Goal: Book appointment/travel/reservation

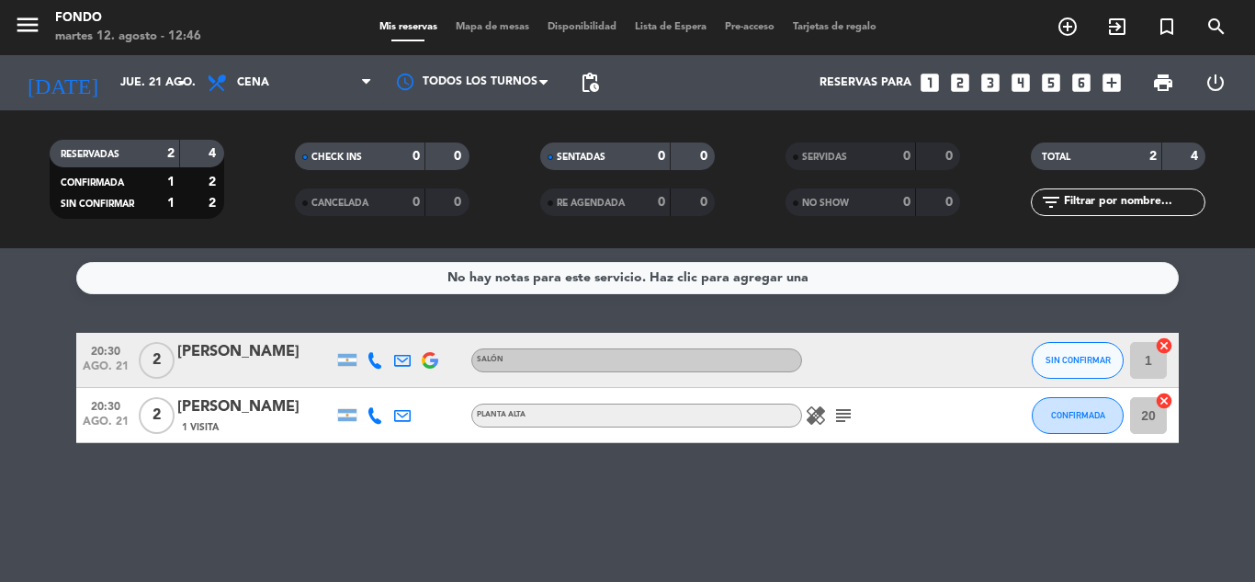
scroll to position [793, 0]
click at [121, 81] on input "jue. 21 ago." at bounding box center [188, 82] width 155 height 31
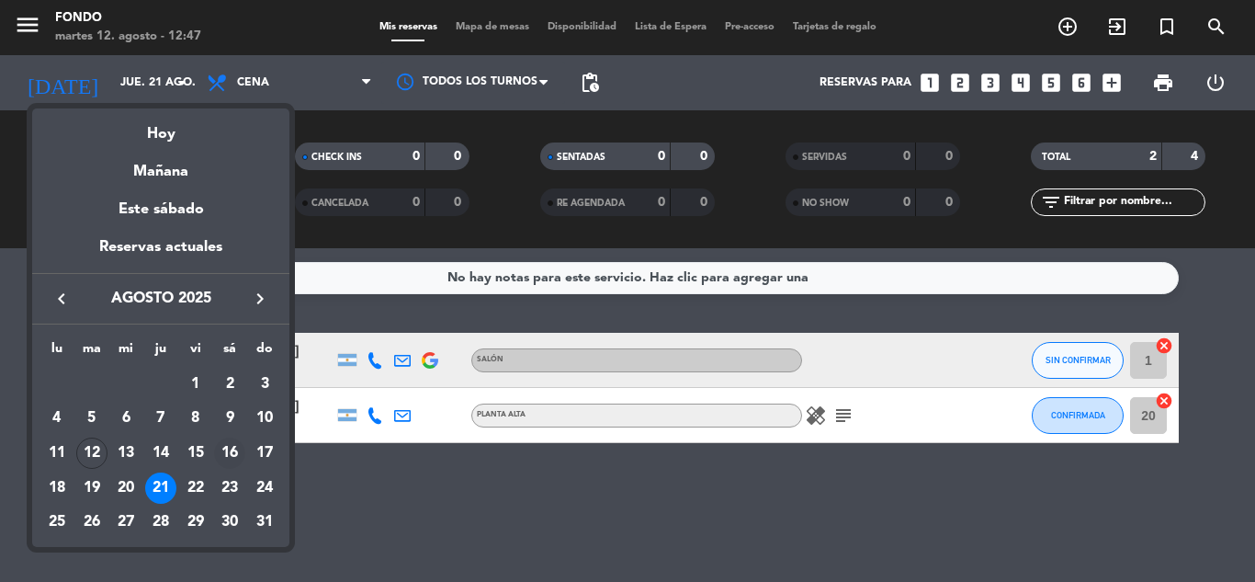
click at [233, 452] on div "16" at bounding box center [229, 452] width 31 height 31
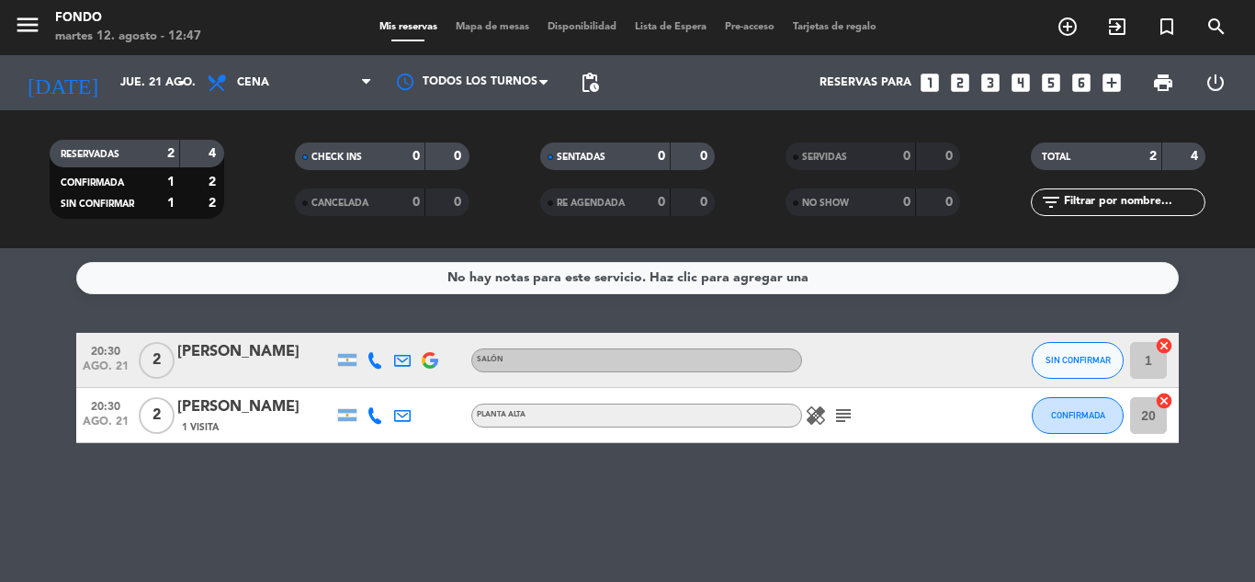
type input "sáb. 16 ago."
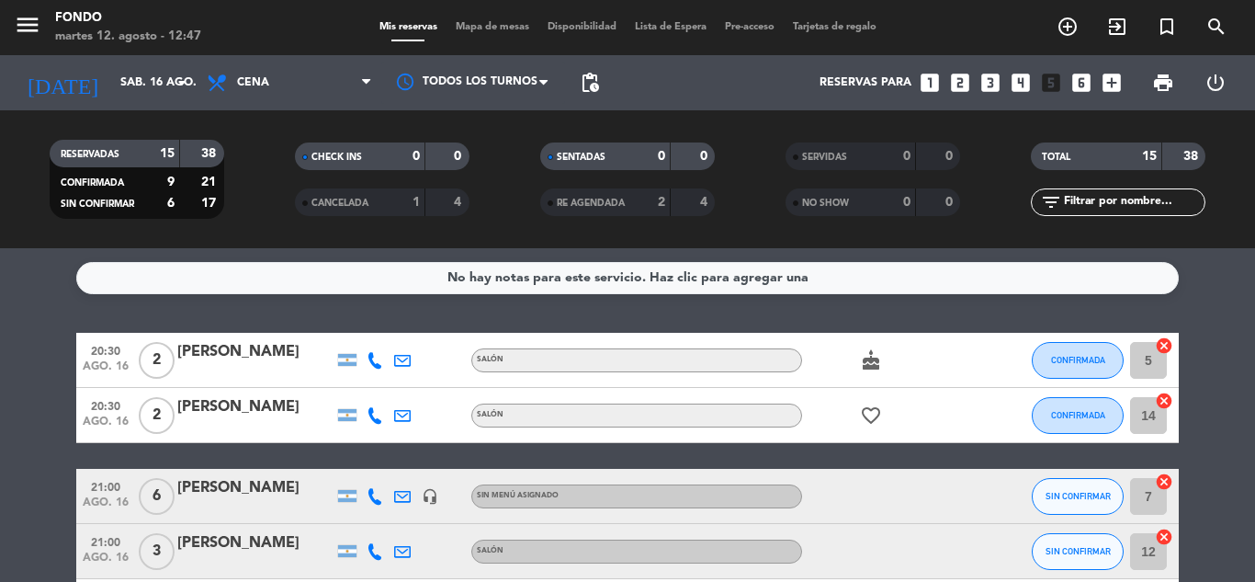
click at [1237, 313] on div "No hay notas para este servicio. Haz clic para agregar una 20:30 ago. 16 2 [PER…" at bounding box center [627, 415] width 1255 height 334
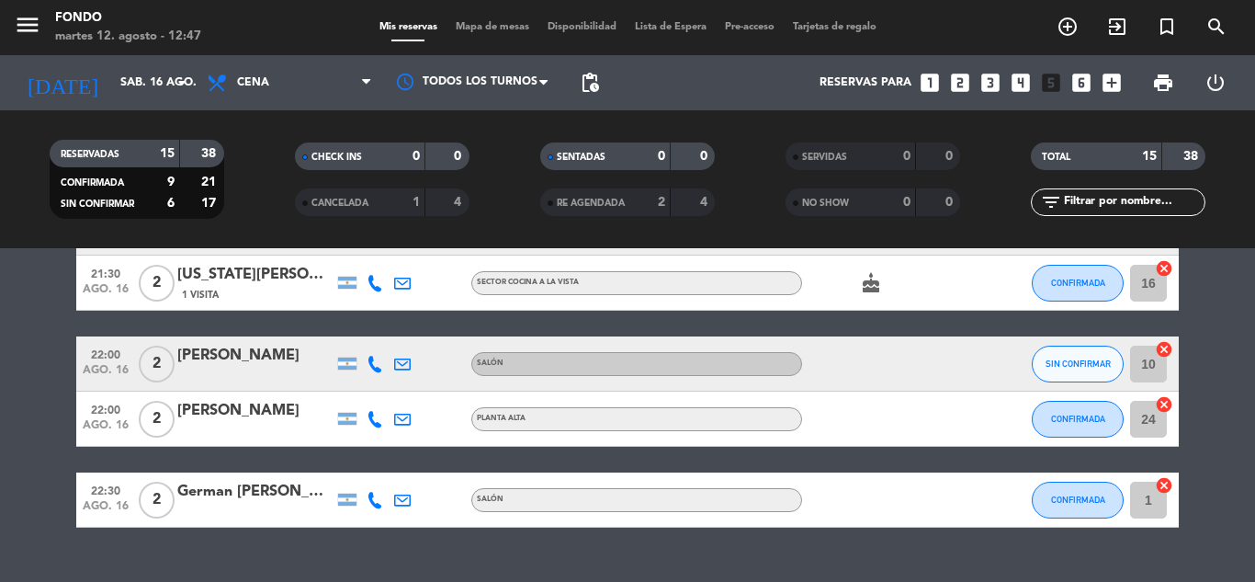
scroll to position [772, 0]
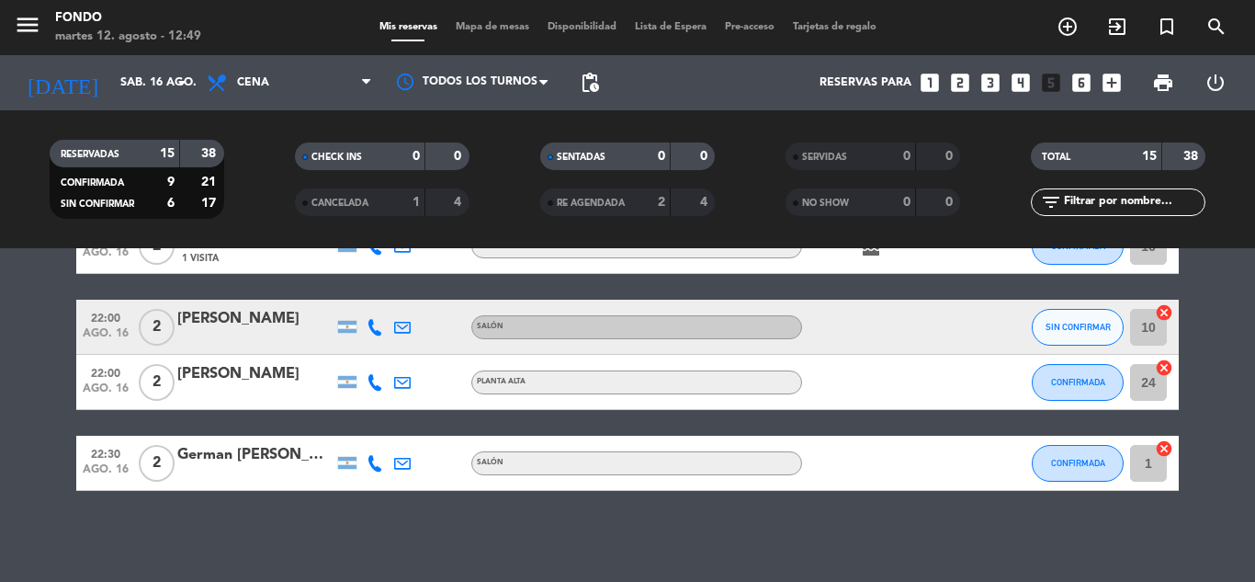
click at [960, 84] on icon "looks_two" at bounding box center [960, 83] width 24 height 24
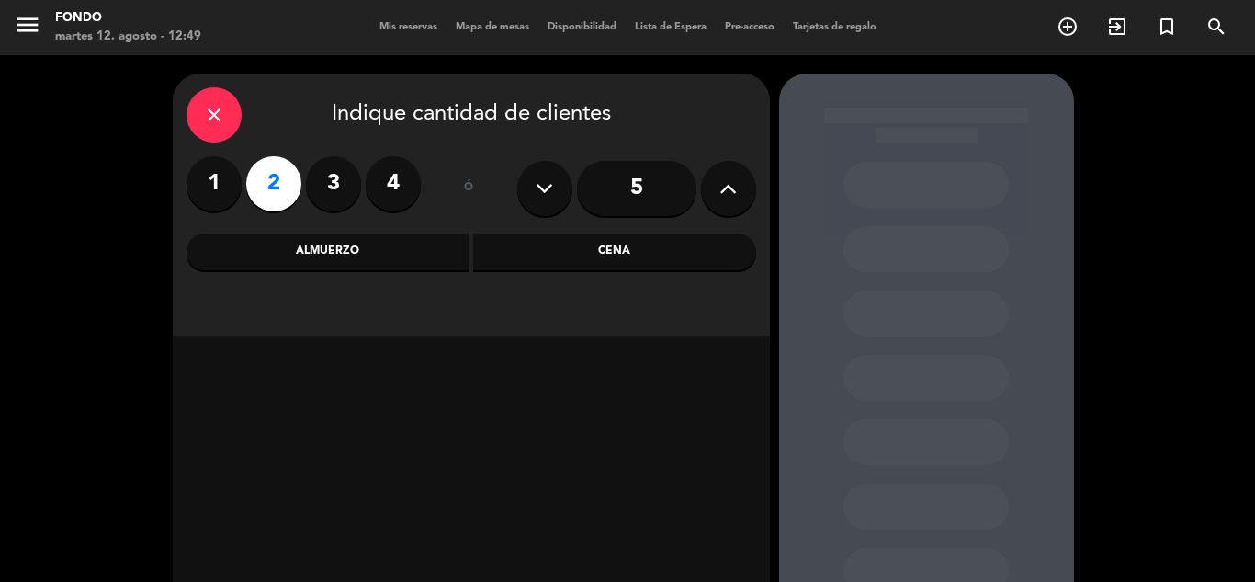
click at [561, 245] on div "Cena" at bounding box center [614, 251] width 283 height 37
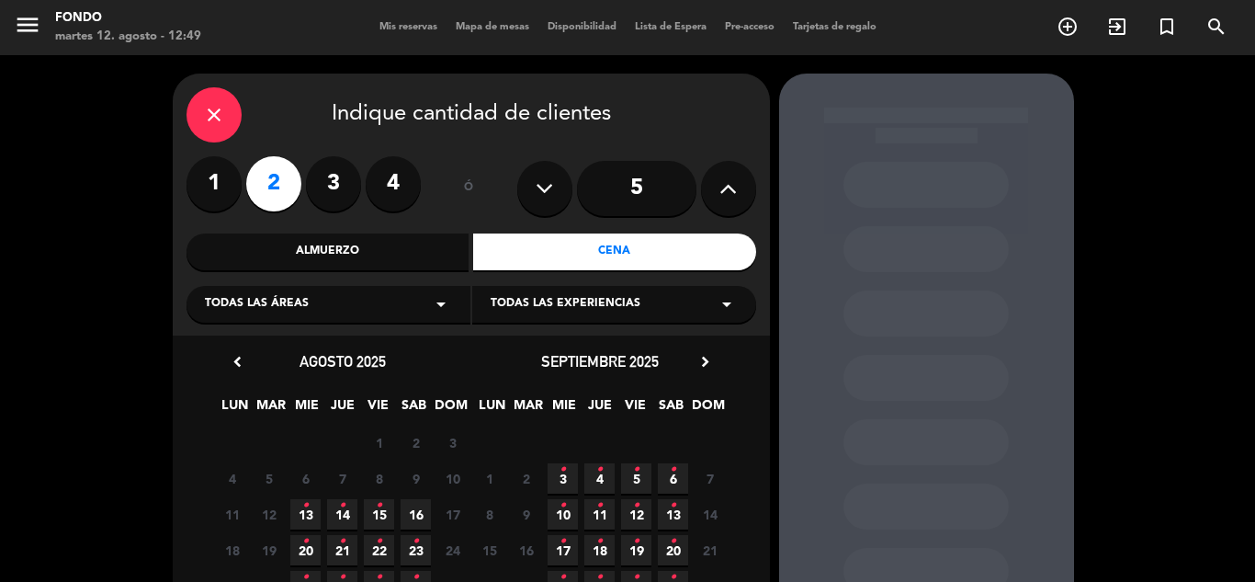
click at [418, 512] on span "16" at bounding box center [416, 514] width 30 height 30
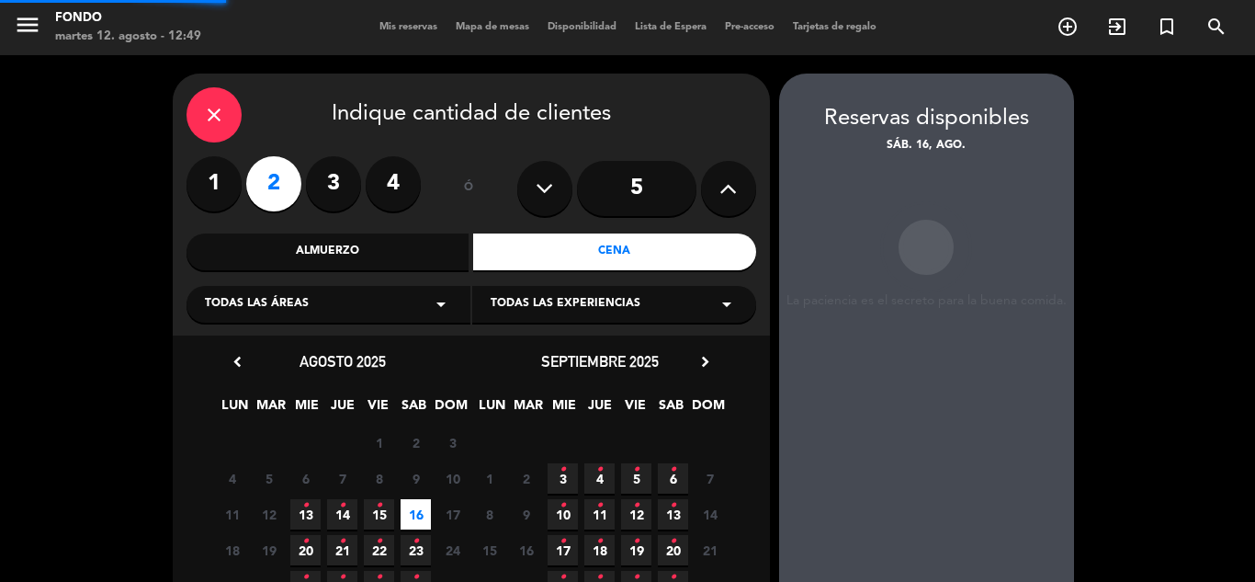
scroll to position [74, 0]
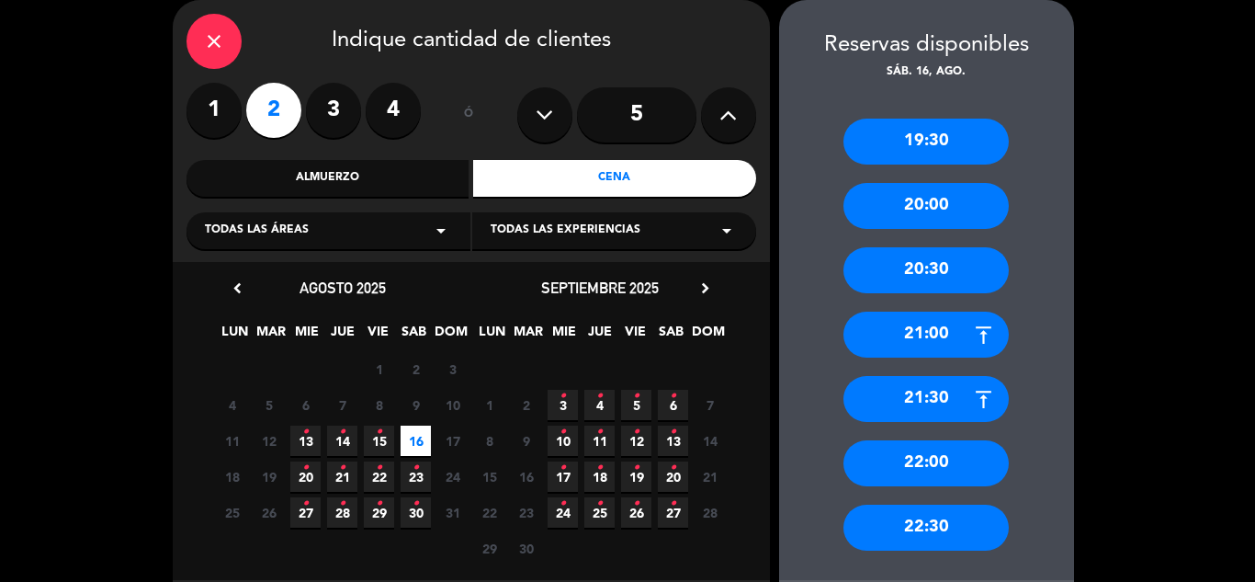
click at [959, 465] on div "22:00" at bounding box center [926, 463] width 165 height 46
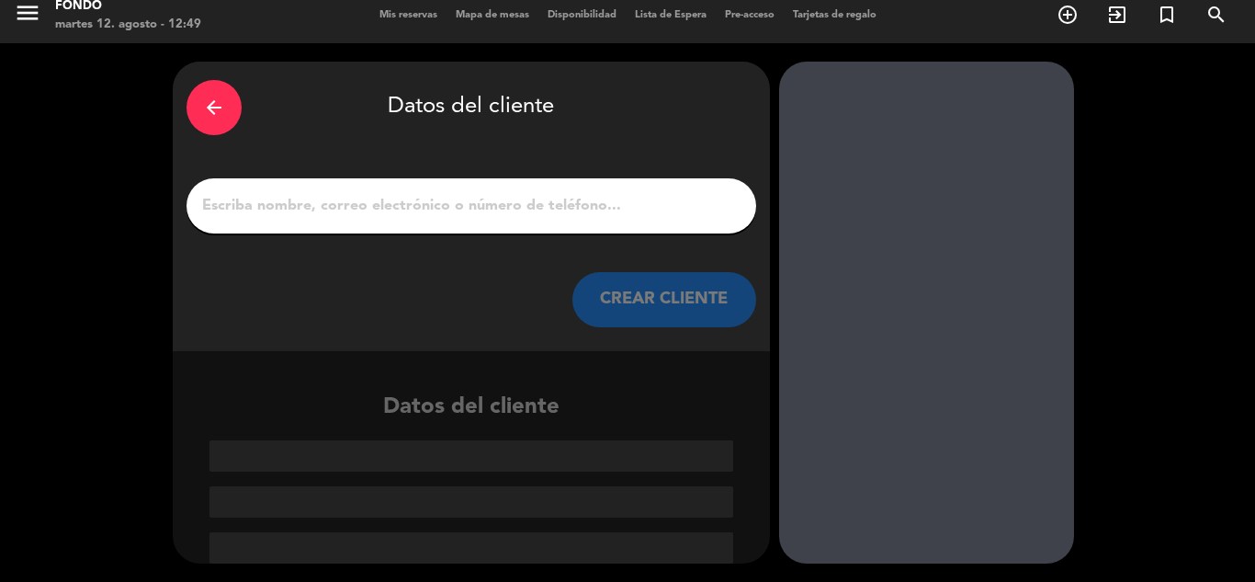
click at [475, 212] on input "Página Completa" at bounding box center [471, 206] width 542 height 26
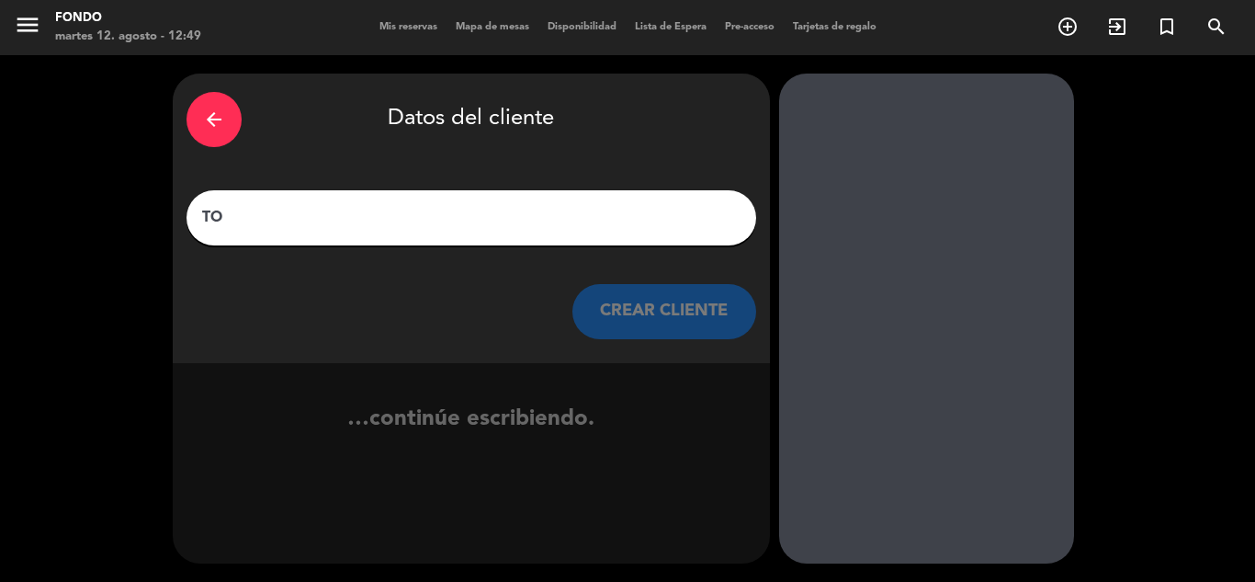
scroll to position [0, 0]
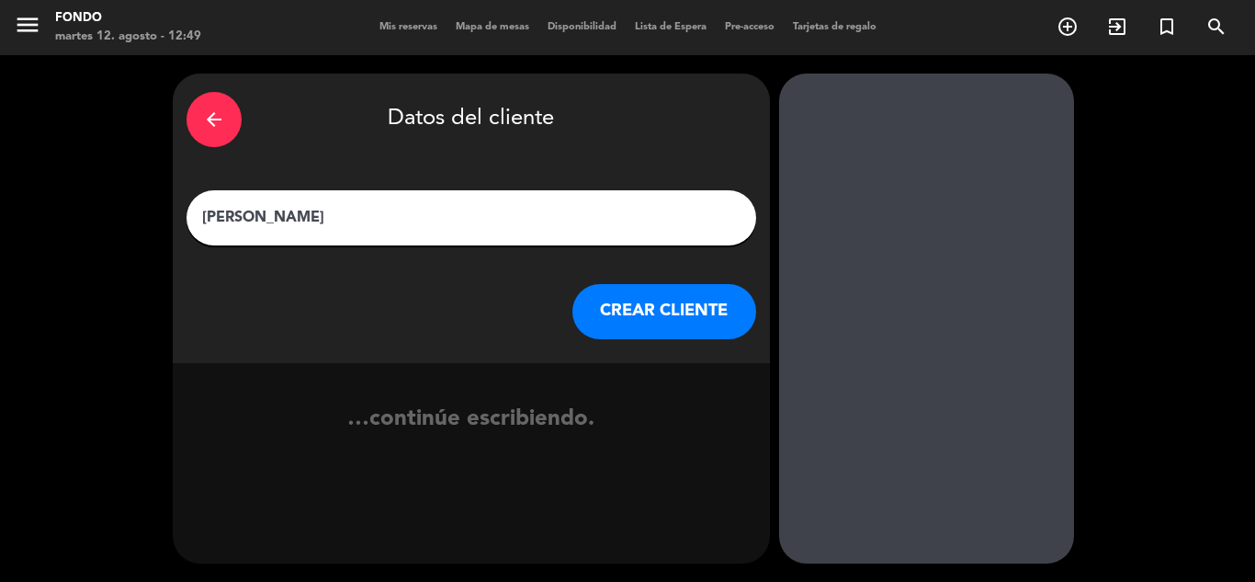
paste input "[PERSON_NAME][EMAIL_ADDRESS][PERSON_NAME][DOMAIN_NAME]"
type input "Tomas [EMAIL_ADDRESS][PERSON_NAME][DOMAIN_NAME]"
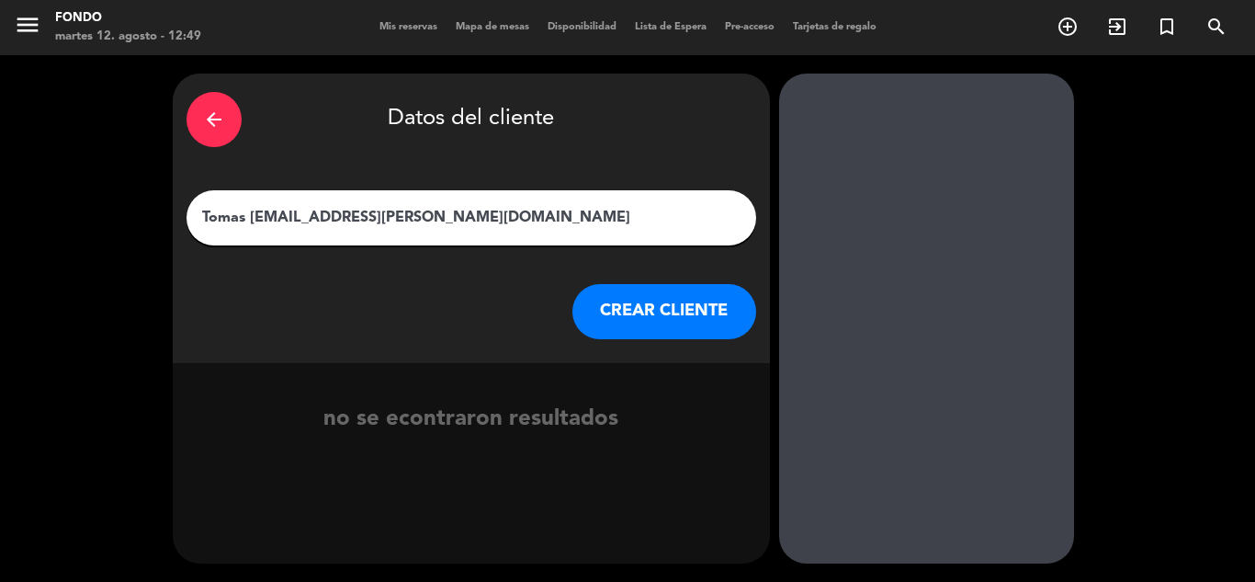
type textarea "om"
drag, startPoint x: 475, startPoint y: 212, endPoint x: 247, endPoint y: 237, distance: 229.3
click at [247, 237] on div "Tomas [EMAIL_ADDRESS][PERSON_NAME][DOMAIN_NAME]" at bounding box center [472, 217] width 570 height 55
type input "[PERSON_NAME]"
click at [651, 301] on button "CREAR CLIENTE" at bounding box center [665, 311] width 184 height 55
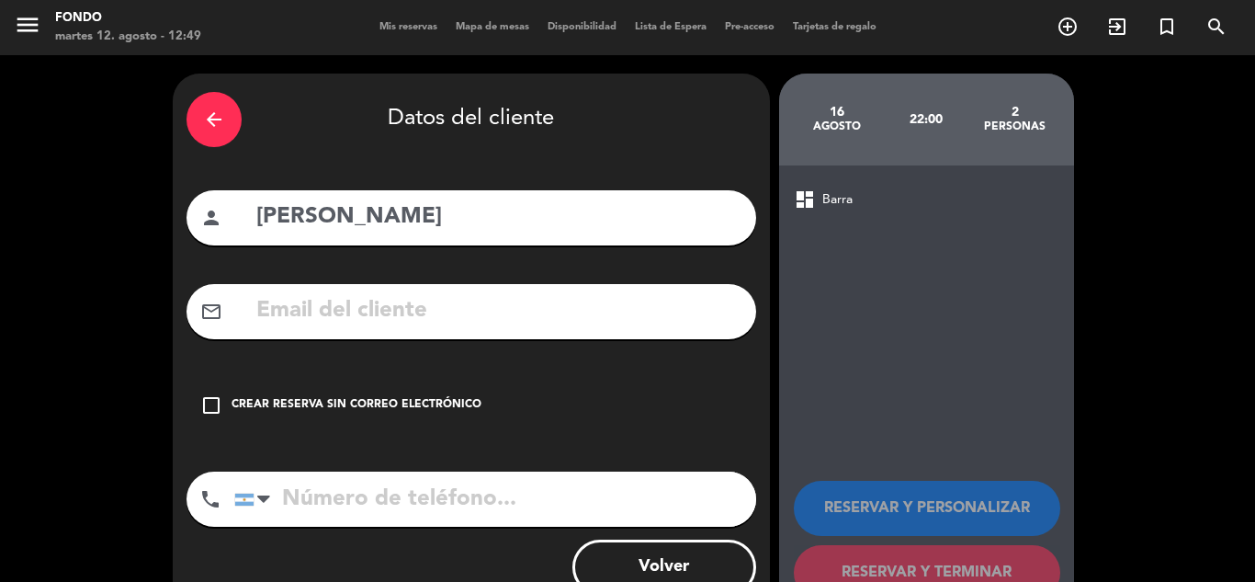
click at [441, 304] on input "text" at bounding box center [499, 311] width 488 height 38
paste input "[PERSON_NAME][EMAIL_ADDRESS][PERSON_NAME][DOMAIN_NAME]"
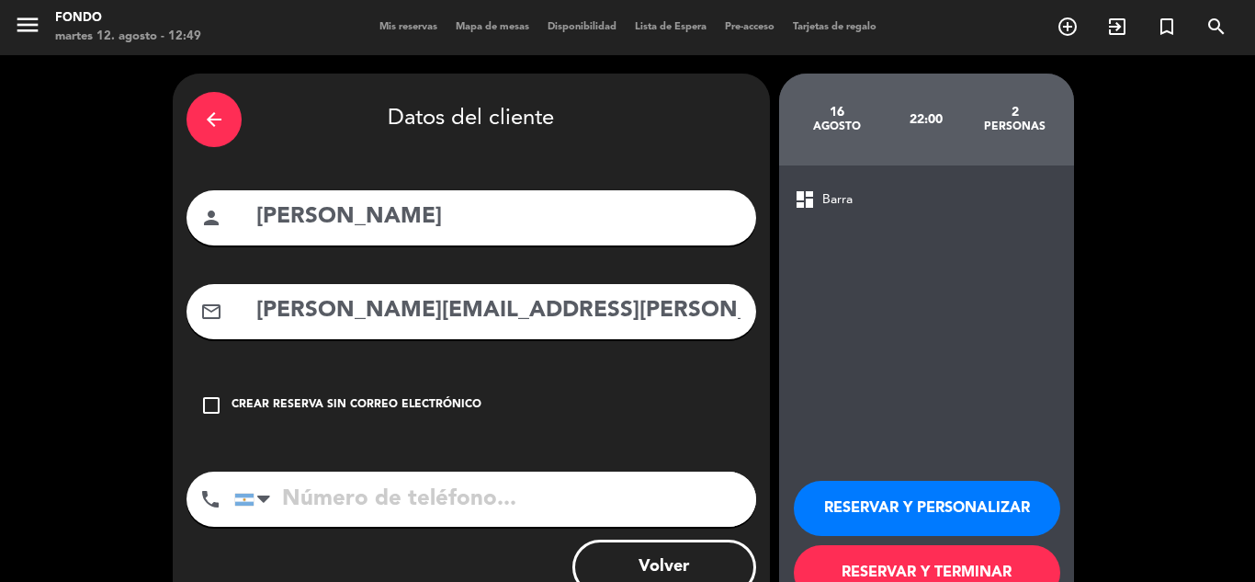
type input "[PERSON_NAME][EMAIL_ADDRESS][PERSON_NAME][DOMAIN_NAME]"
click at [418, 505] on input "tel" at bounding box center [495, 498] width 522 height 55
paste input "[PHONE_NUMBER]"
type input "[PHONE_NUMBER]"
click at [913, 506] on button "RESERVAR Y PERSONALIZAR" at bounding box center [927, 508] width 267 height 55
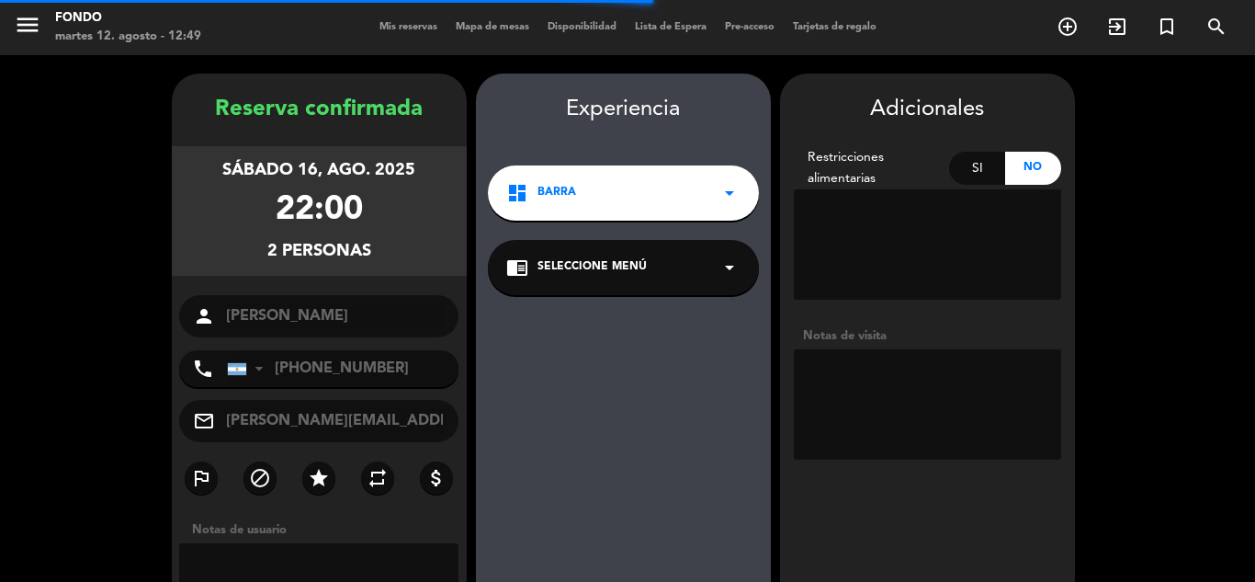
scroll to position [74, 0]
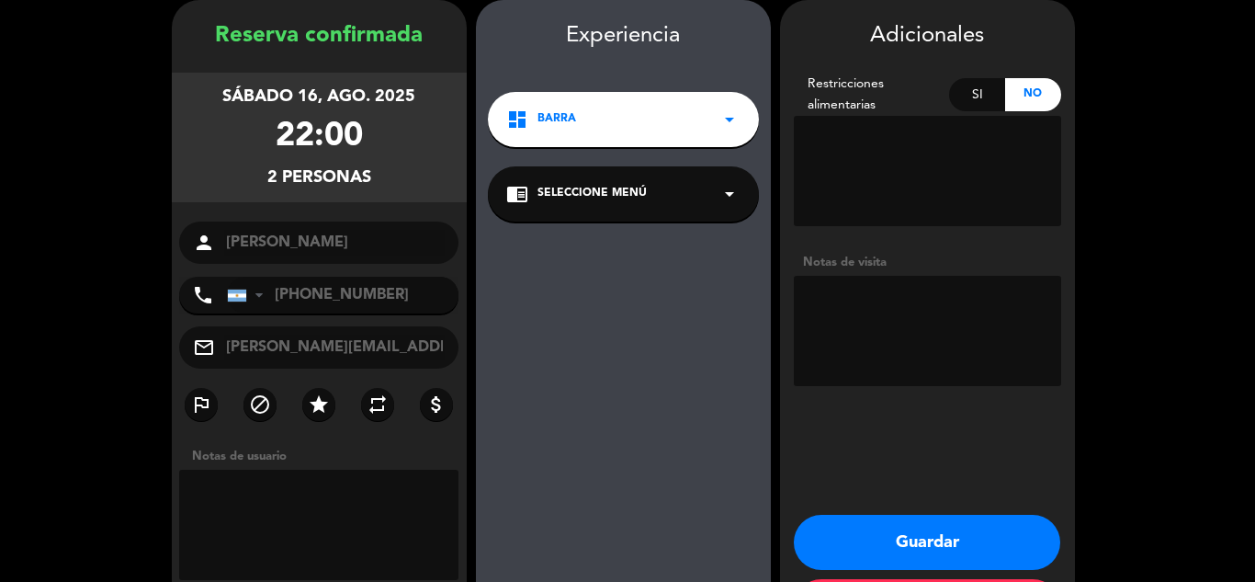
click at [744, 110] on div "dashboard Barra arrow_drop_down" at bounding box center [623, 119] width 271 height 55
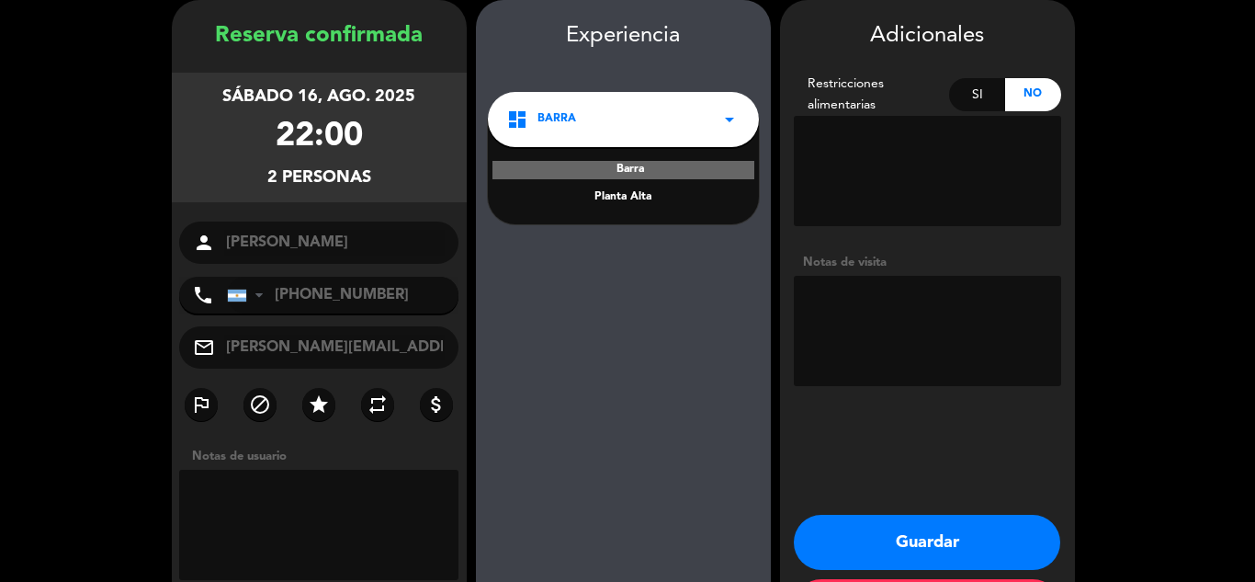
click at [663, 189] on div "Planta Alta" at bounding box center [623, 197] width 234 height 18
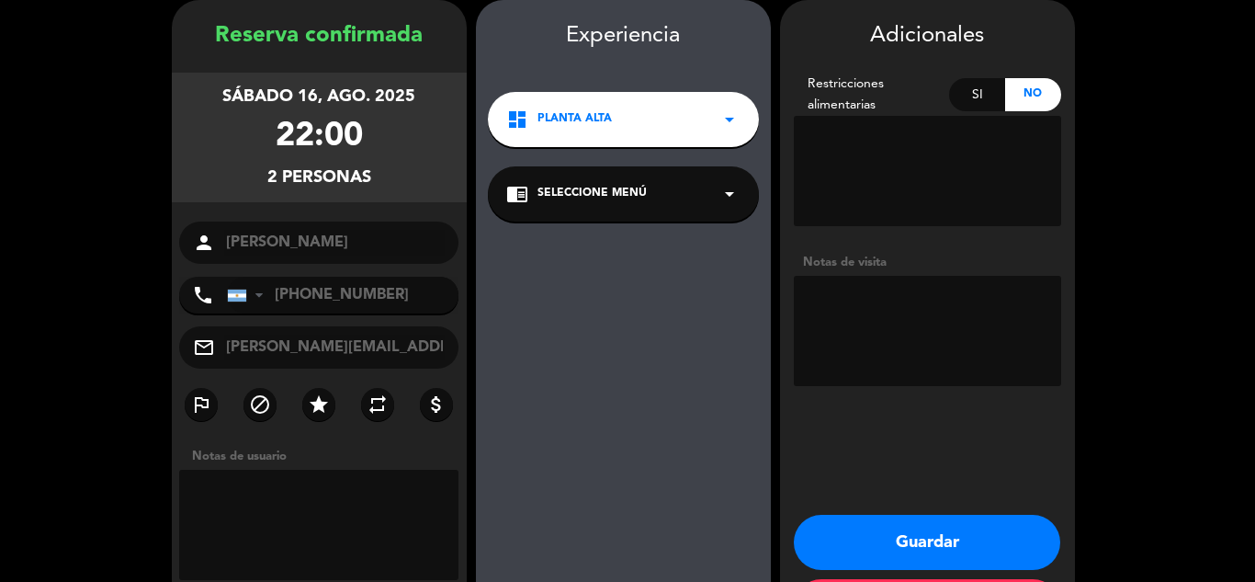
click at [895, 337] on textarea at bounding box center [927, 331] width 267 height 110
type textarea "mesa en cocina a la vista"
click at [924, 542] on button "Guardar" at bounding box center [927, 542] width 267 height 55
